Goal: Transaction & Acquisition: Purchase product/service

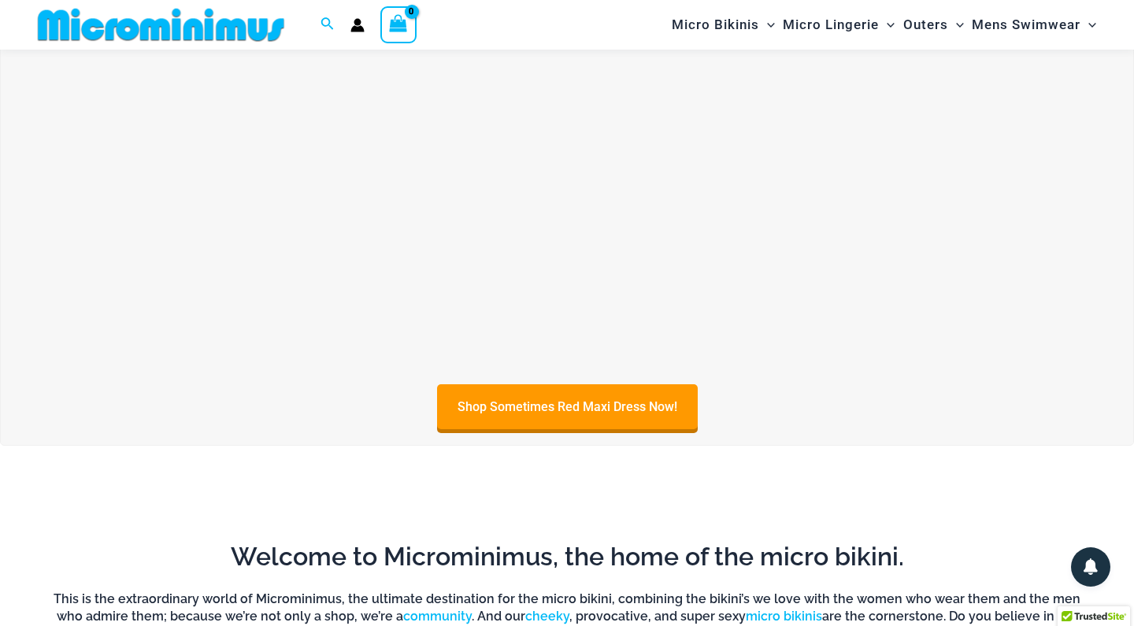
scroll to position [135, 0]
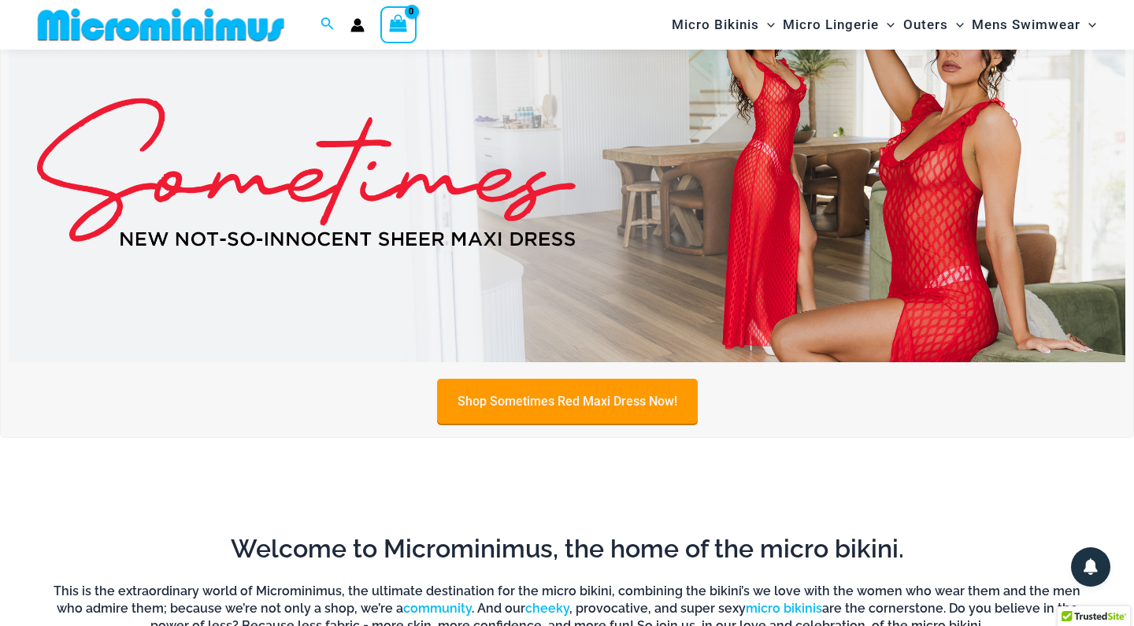
click at [571, 396] on link "Shop Sometimes Red Maxi Dress Now!" at bounding box center [567, 401] width 261 height 45
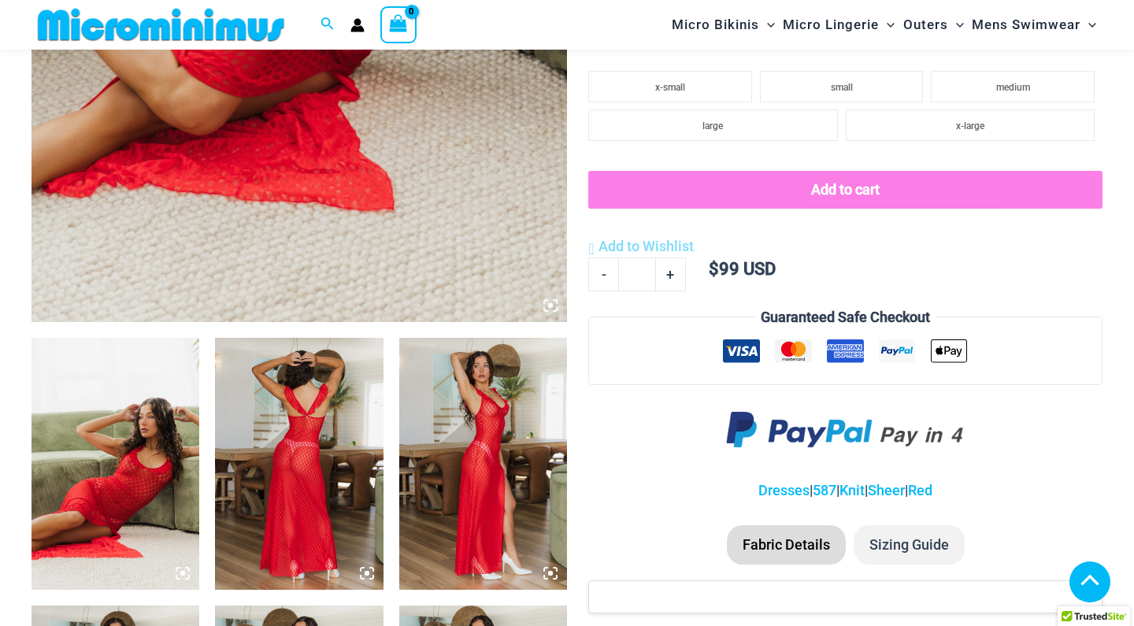
scroll to position [626, 0]
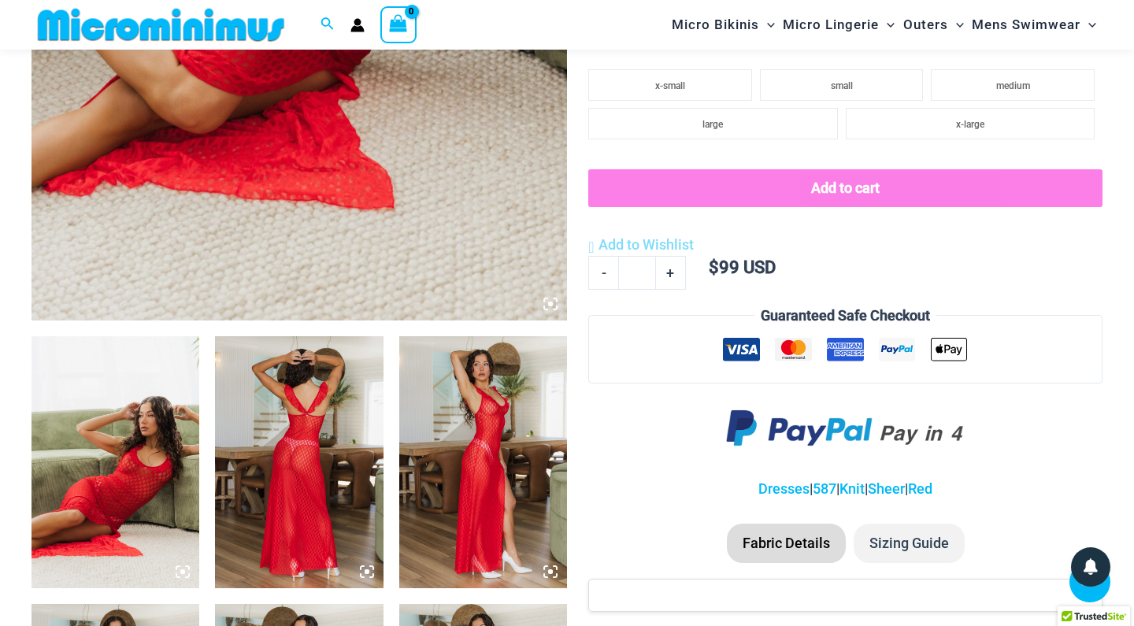
click at [171, 463] on img at bounding box center [115, 462] width 168 height 252
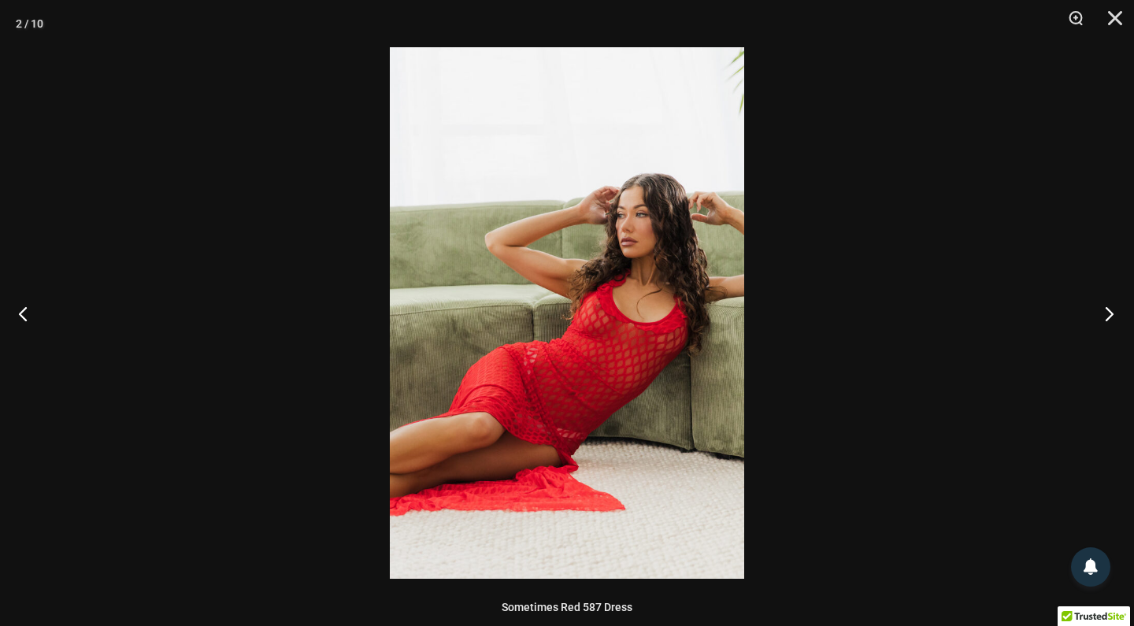
click at [1113, 311] on button "Next" at bounding box center [1104, 313] width 59 height 79
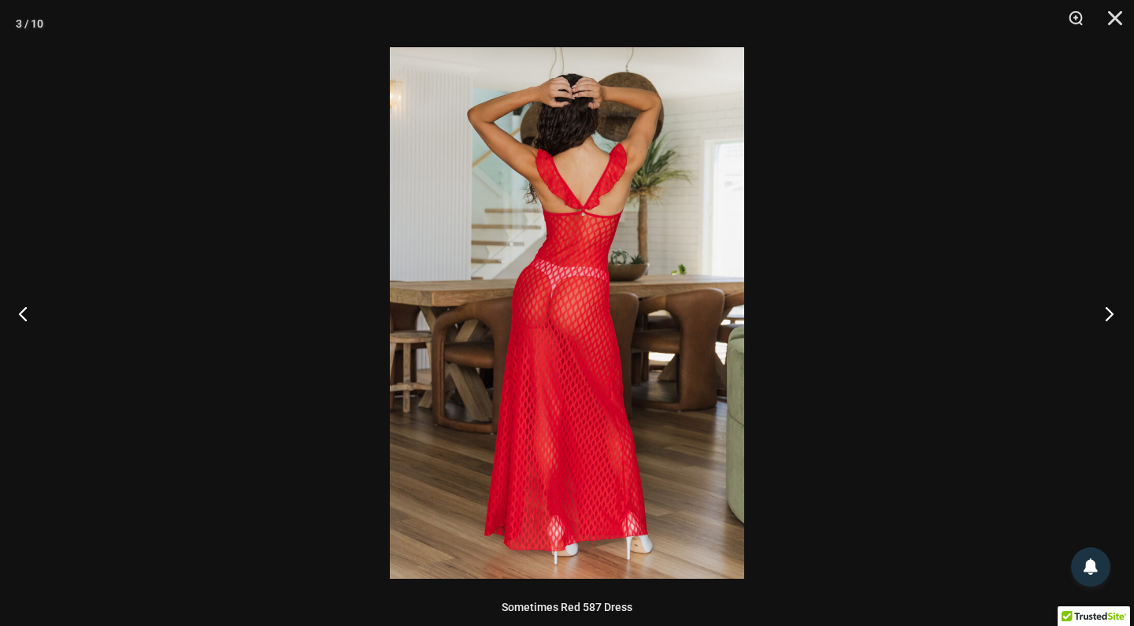
click at [1113, 312] on button "Next" at bounding box center [1104, 313] width 59 height 79
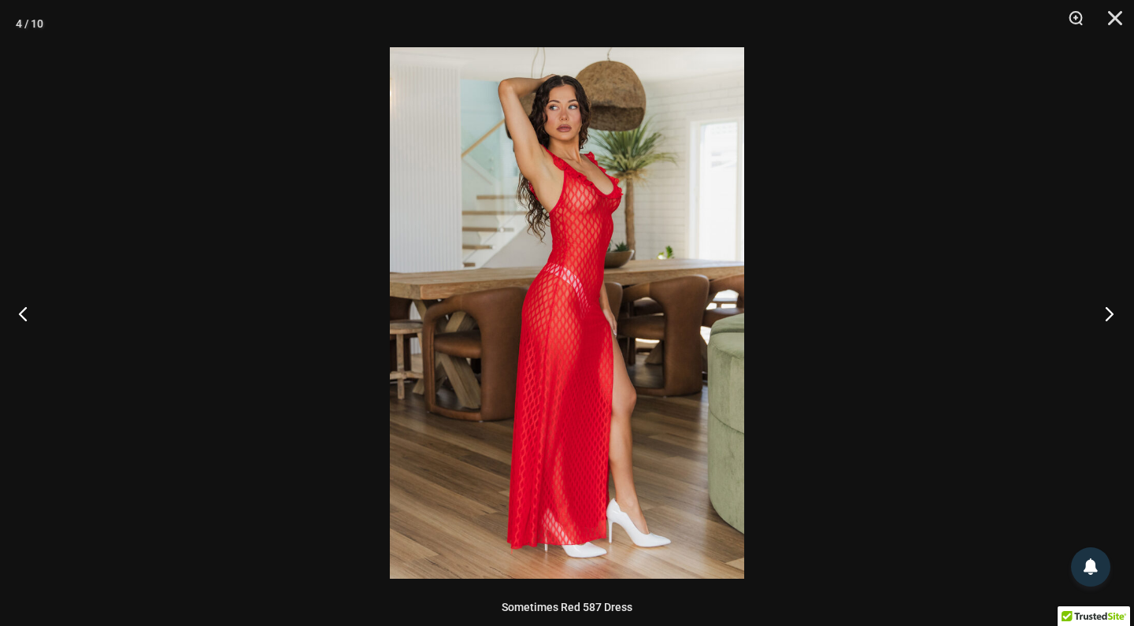
click at [1113, 313] on button "Next" at bounding box center [1104, 313] width 59 height 79
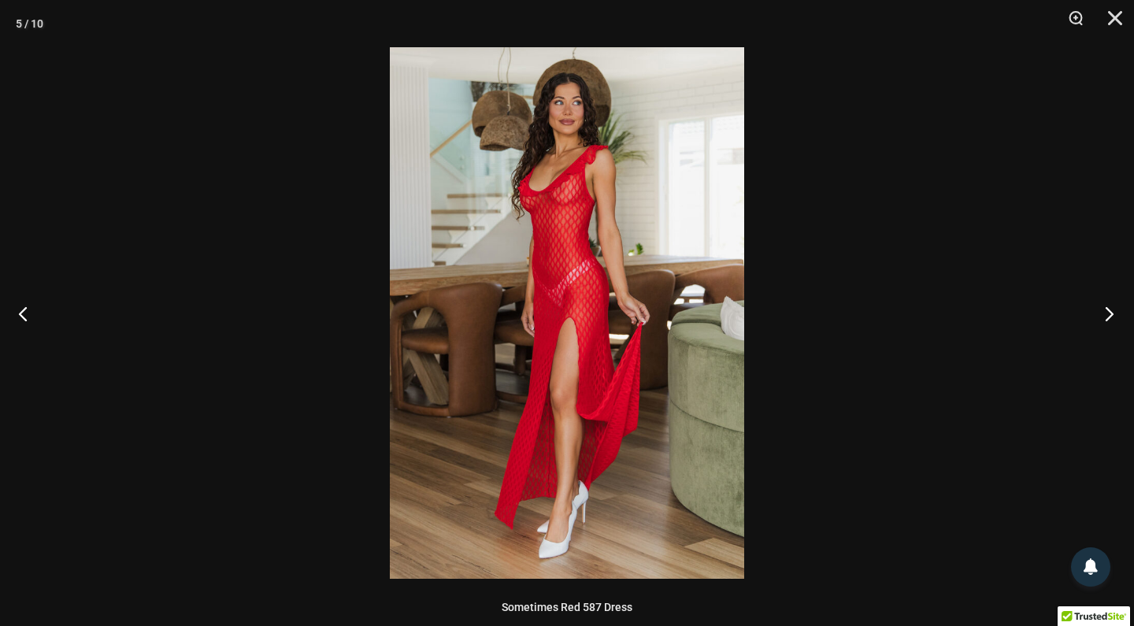
click at [1113, 313] on button "Next" at bounding box center [1104, 313] width 59 height 79
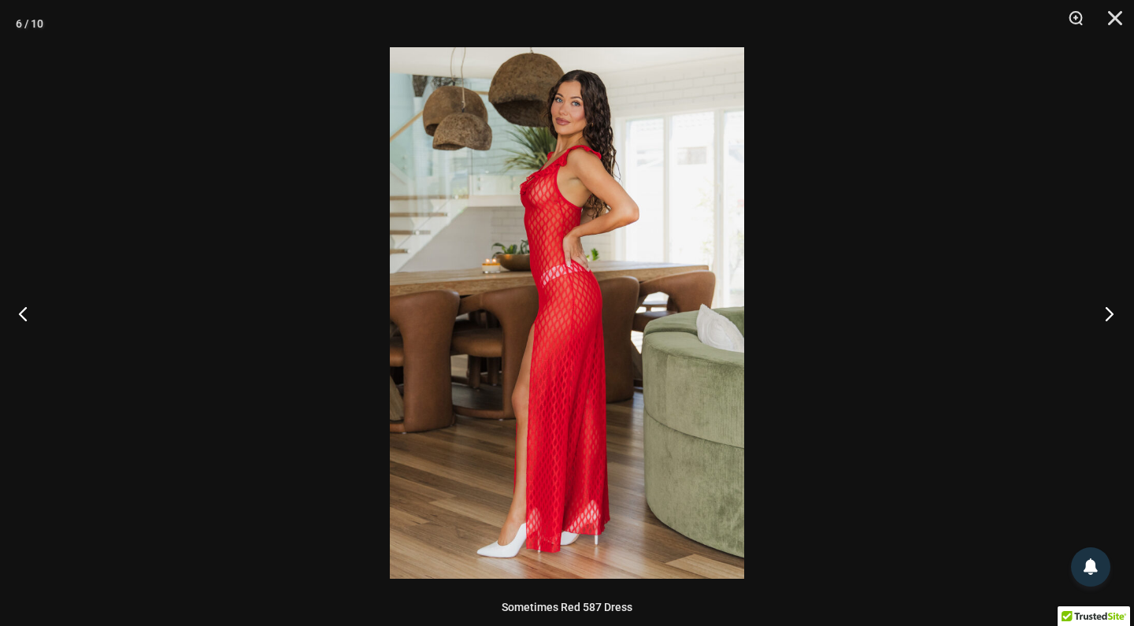
click at [1113, 313] on button "Next" at bounding box center [1104, 313] width 59 height 79
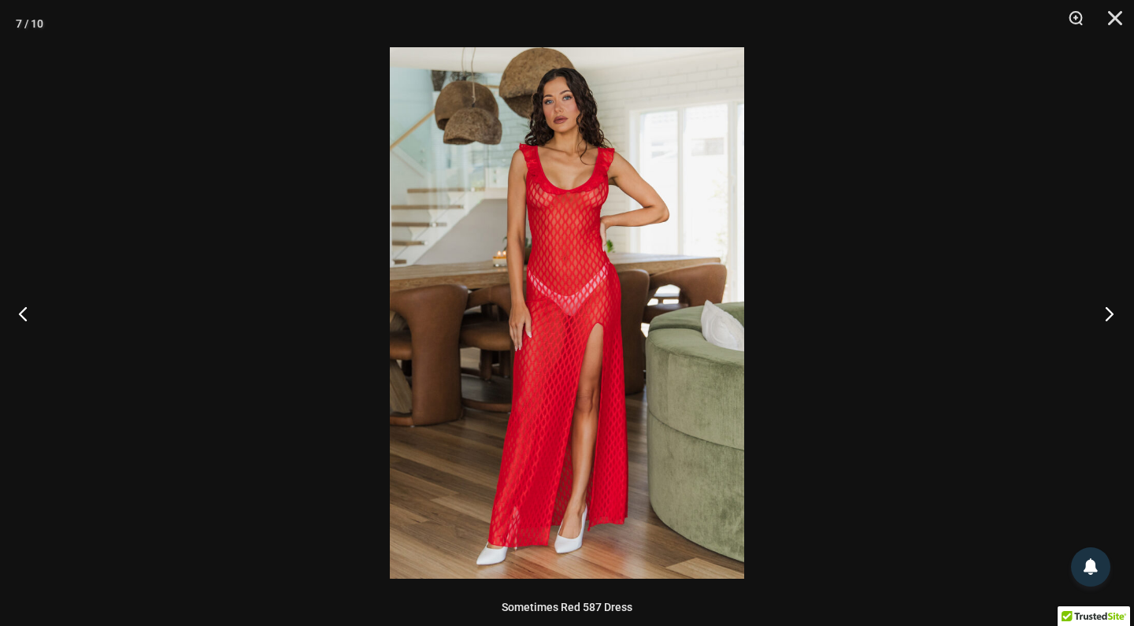
click at [1113, 313] on button "Next" at bounding box center [1104, 313] width 59 height 79
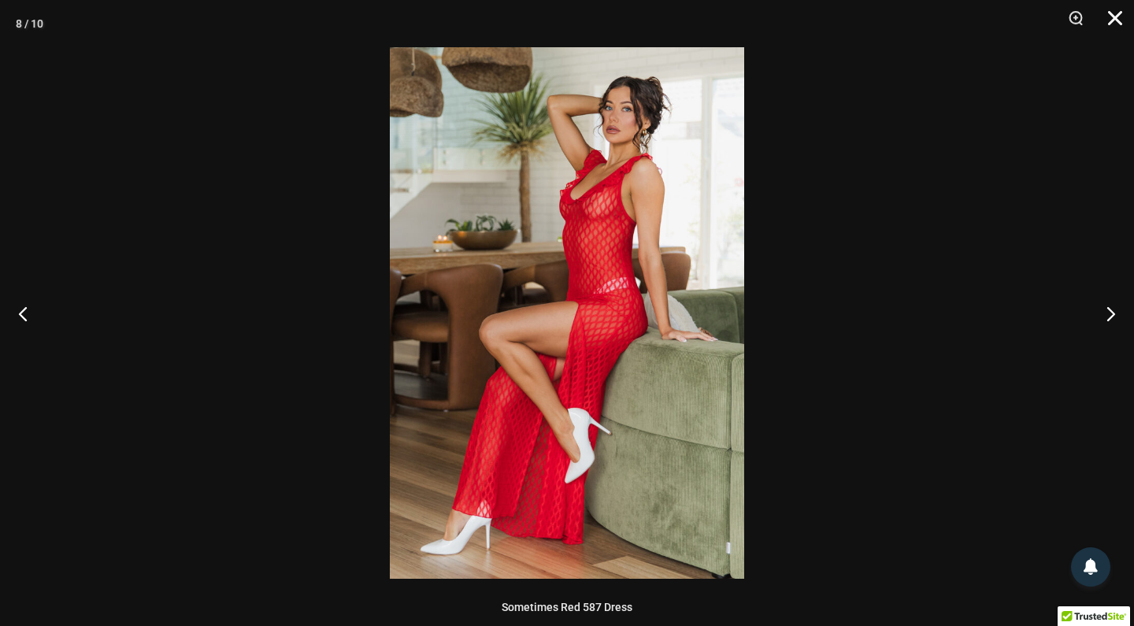
click at [1110, 22] on button "Close" at bounding box center [1109, 23] width 39 height 47
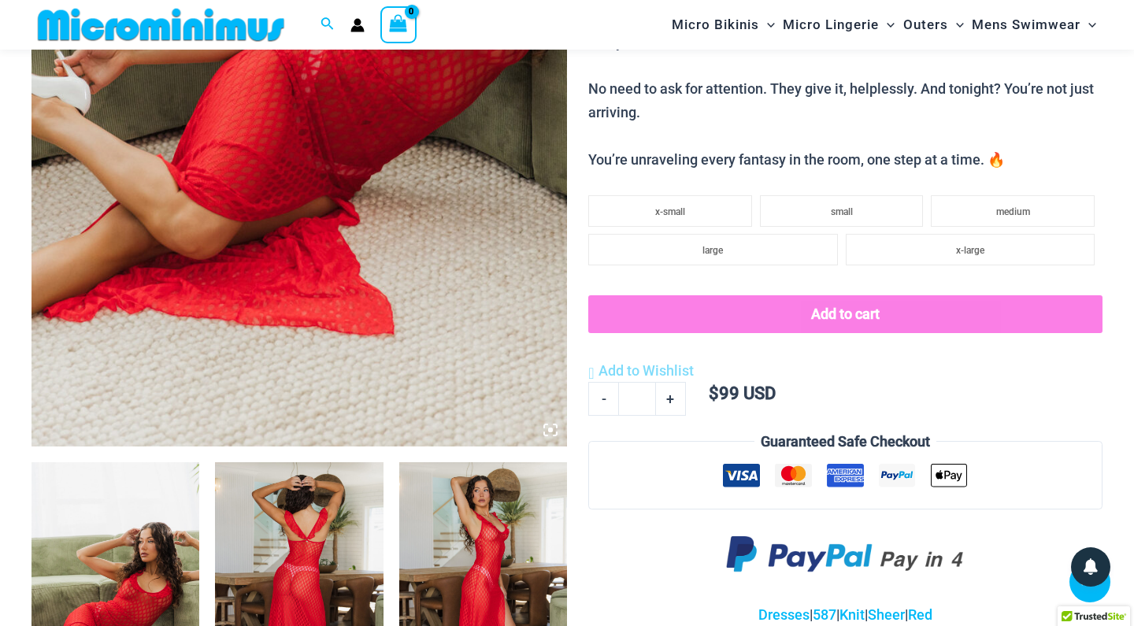
scroll to position [474, 0]
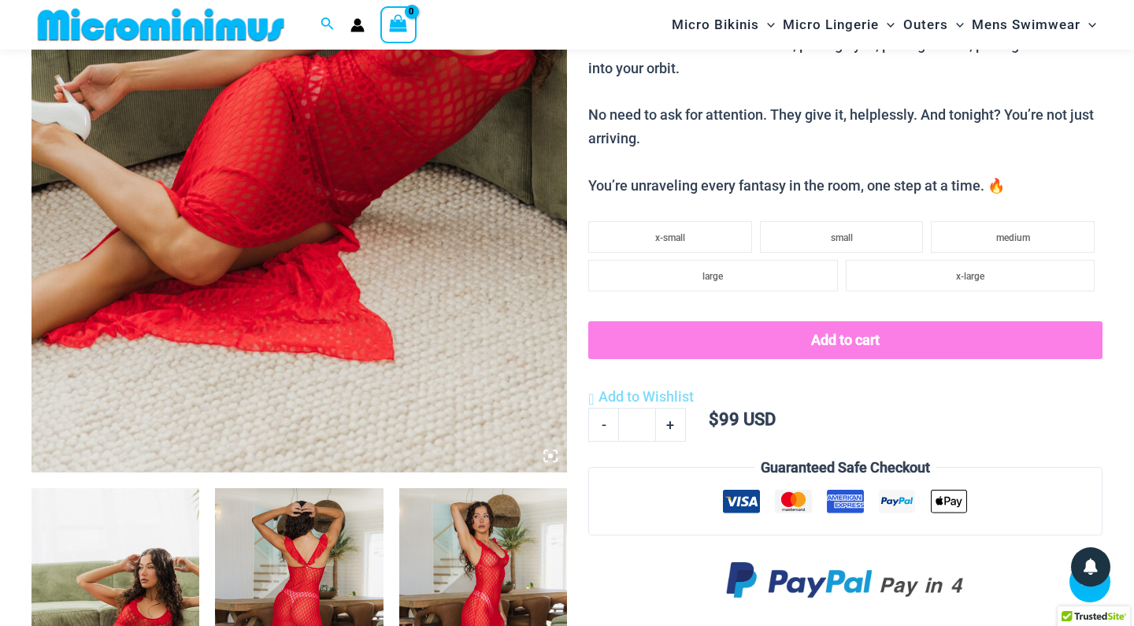
click at [249, 31] on img at bounding box center [160, 24] width 259 height 35
